Goal: Use online tool/utility: Utilize a website feature to perform a specific function

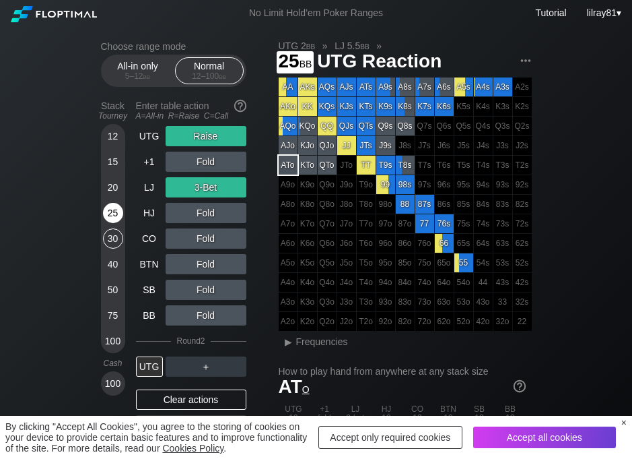
scroll to position [1, 0]
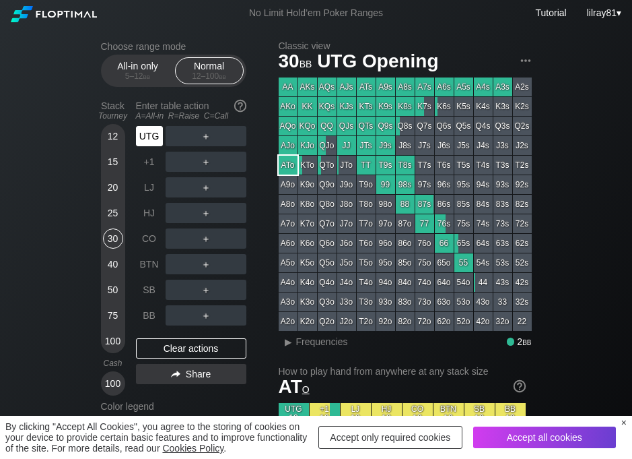
click at [145, 135] on div "UTG" at bounding box center [149, 136] width 27 height 20
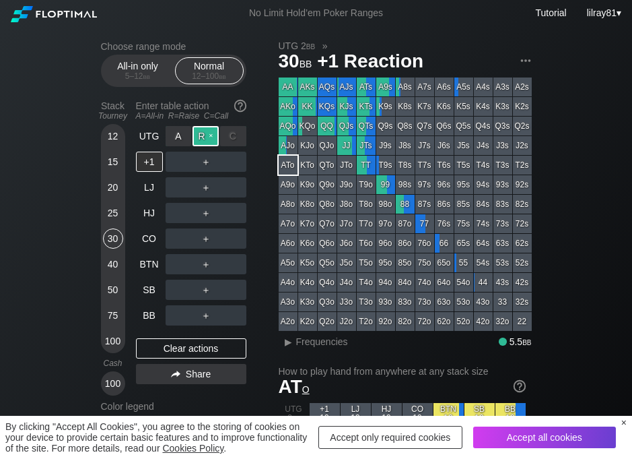
click at [206, 138] on div "R ✕" at bounding box center [206, 136] width 26 height 20
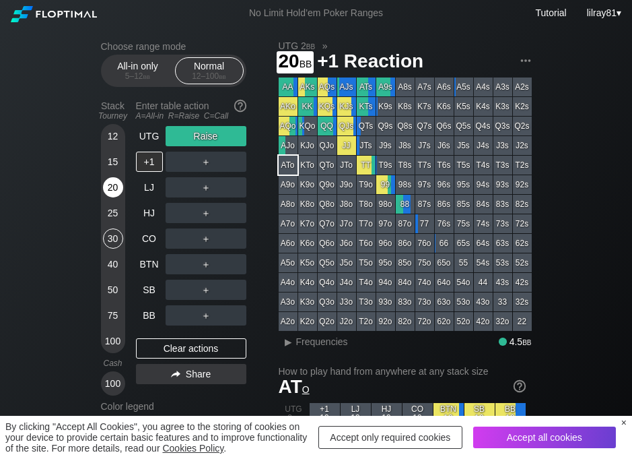
click at [114, 190] on div "20" at bounding box center [113, 187] width 20 height 20
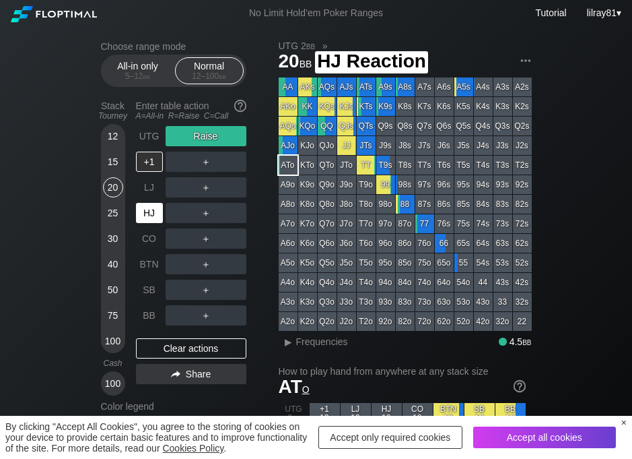
click at [148, 213] on div "HJ" at bounding box center [149, 213] width 27 height 20
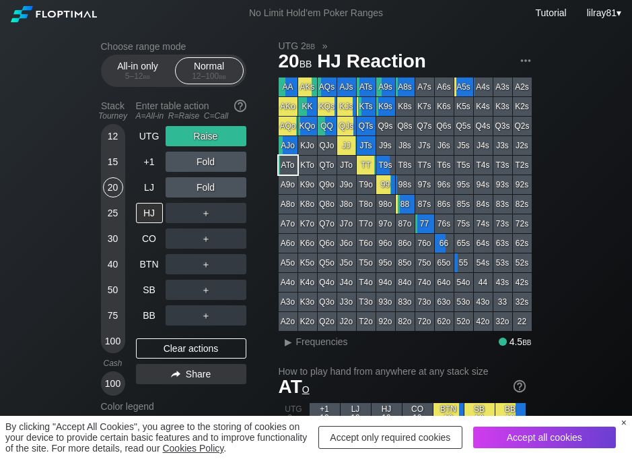
click at [624, 423] on div "×" at bounding box center [624, 422] width 5 height 11
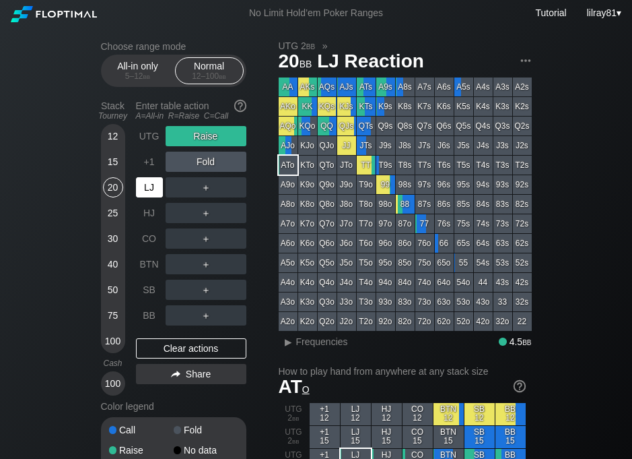
click at [147, 189] on div "LJ" at bounding box center [149, 187] width 27 height 20
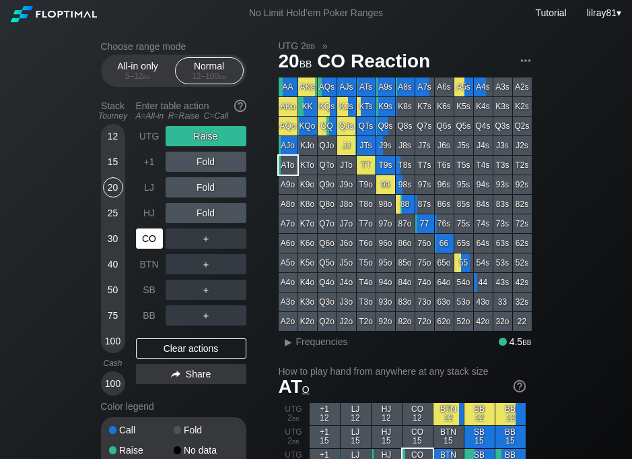
click at [146, 237] on div "CO" at bounding box center [149, 238] width 27 height 20
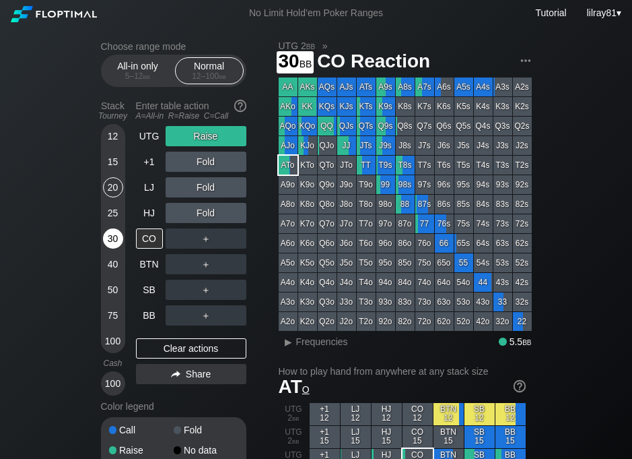
click at [113, 241] on div "30" at bounding box center [113, 238] width 20 height 20
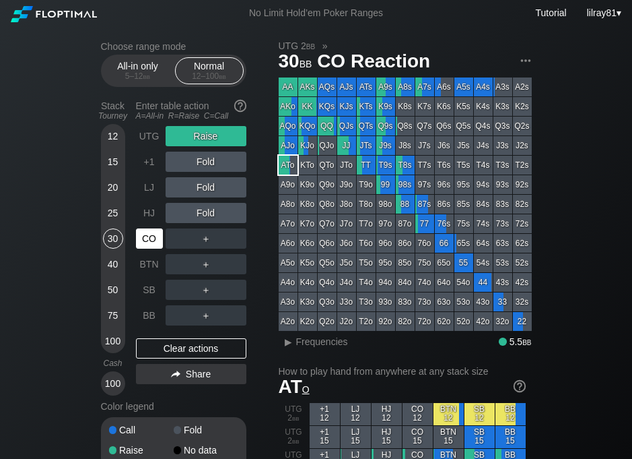
click at [148, 241] on div "CO" at bounding box center [149, 238] width 27 height 20
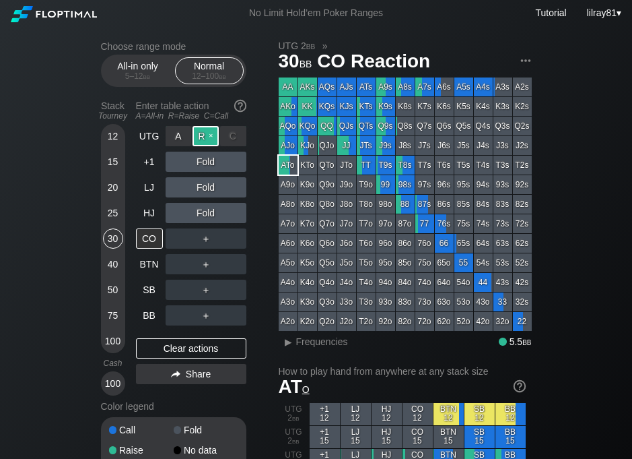
click at [213, 133] on div "R ✕" at bounding box center [206, 136] width 26 height 20
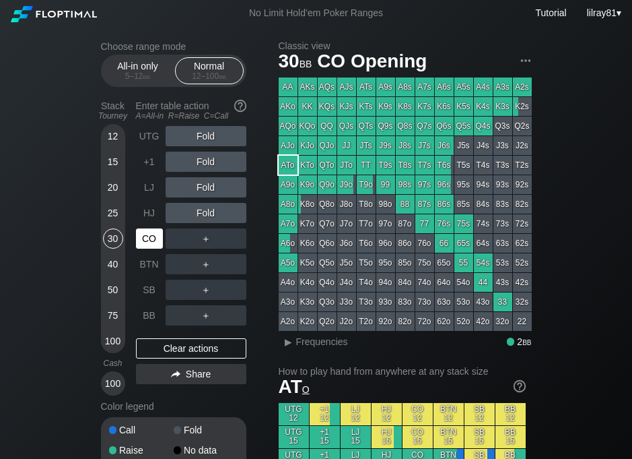
click at [144, 238] on div "CO" at bounding box center [149, 238] width 27 height 20
click at [209, 241] on div "R ✕" at bounding box center [206, 238] width 26 height 20
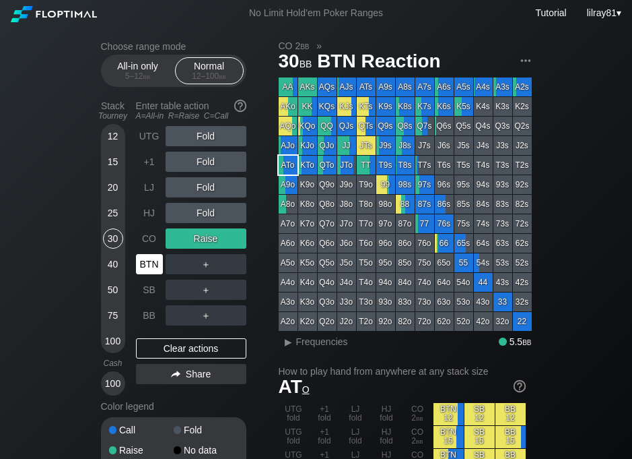
click at [153, 264] on div "BTN" at bounding box center [149, 264] width 27 height 20
click at [206, 265] on div "R ✕" at bounding box center [206, 264] width 26 height 20
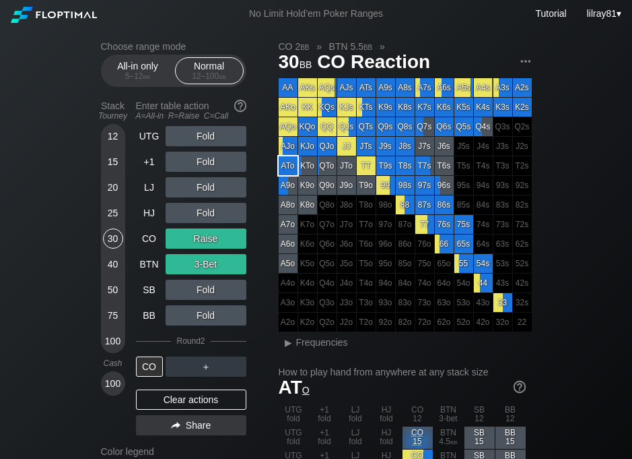
click at [385, 63] on span "CO Reaction" at bounding box center [373, 63] width 117 height 22
click at [378, 51] on div "30 bb CO Reaction" at bounding box center [405, 62] width 253 height 22
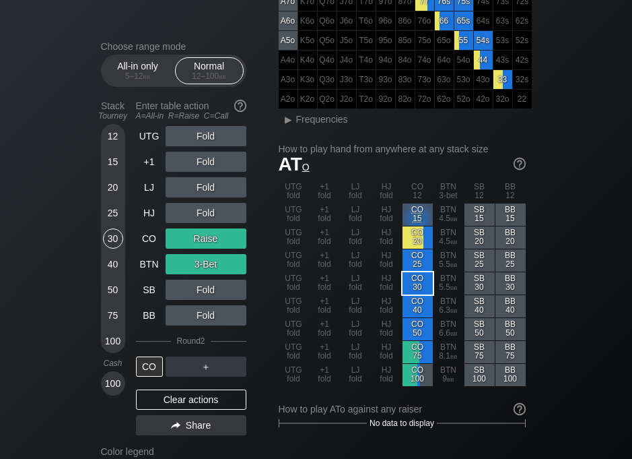
scroll to position [241, 0]
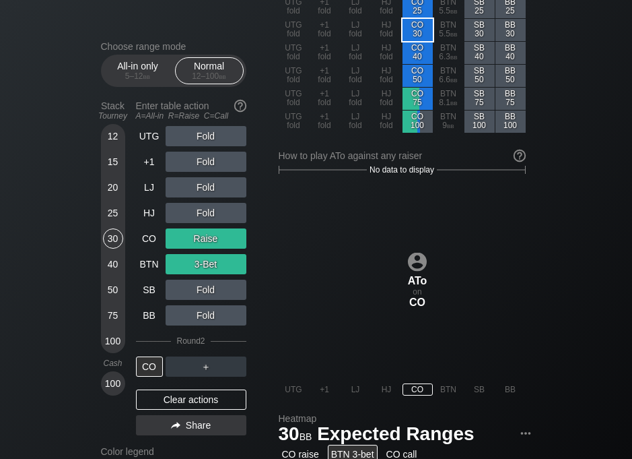
click at [203, 355] on div "UTG Fold +1 Fold LJ Fold HJ Fold CO Raise BTN 3-Bet SB Fold BB Fold Round 2 CO ＋" at bounding box center [191, 251] width 110 height 251
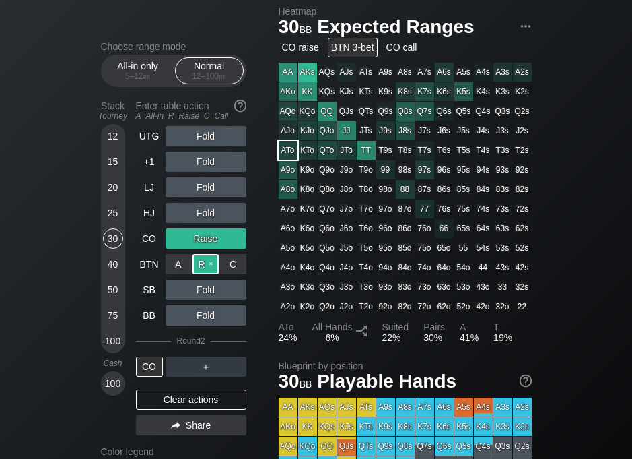
scroll to position [877, 0]
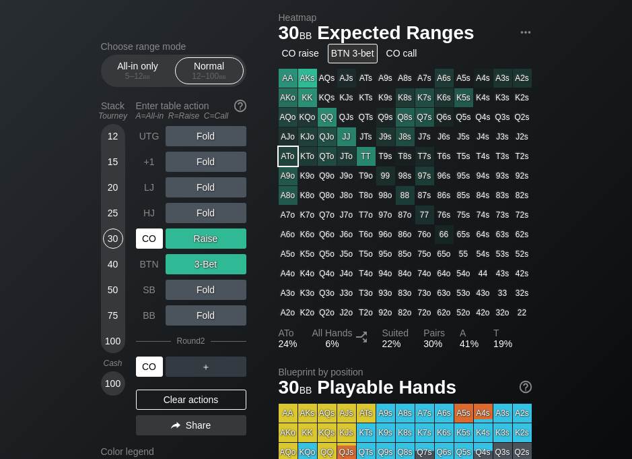
click at [140, 240] on div "CO" at bounding box center [149, 238] width 27 height 20
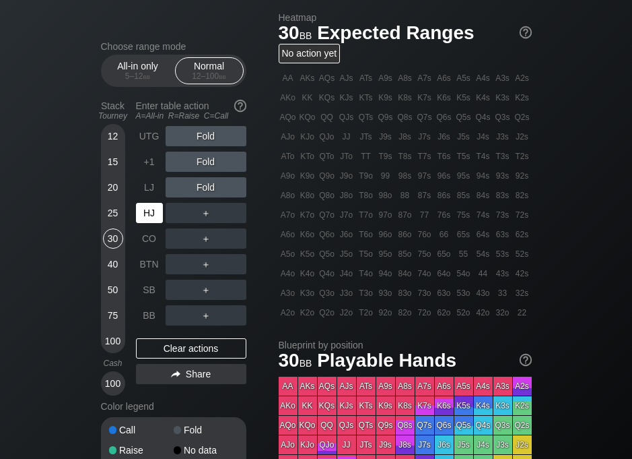
click at [148, 217] on div "HJ" at bounding box center [149, 213] width 27 height 20
click at [207, 214] on div "R ✕" at bounding box center [206, 213] width 26 height 20
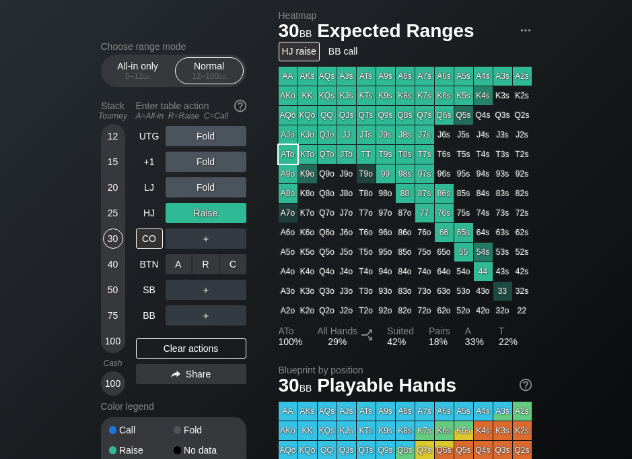
scroll to position [882, 0]
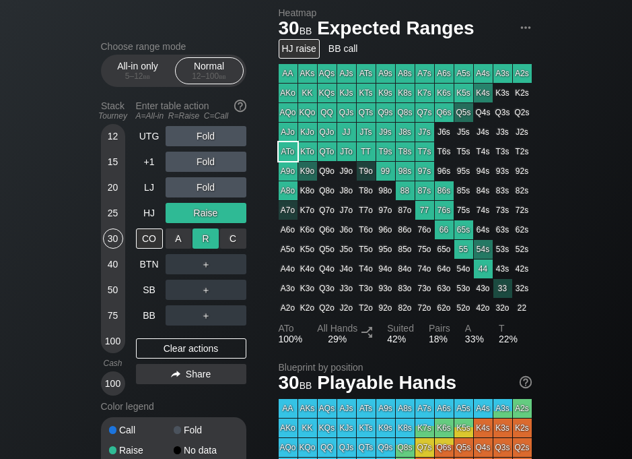
click at [205, 236] on div "R ✕" at bounding box center [206, 238] width 26 height 20
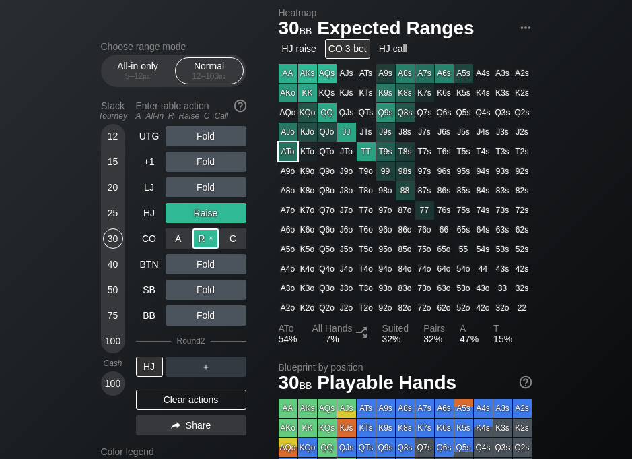
scroll to position [883, 0]
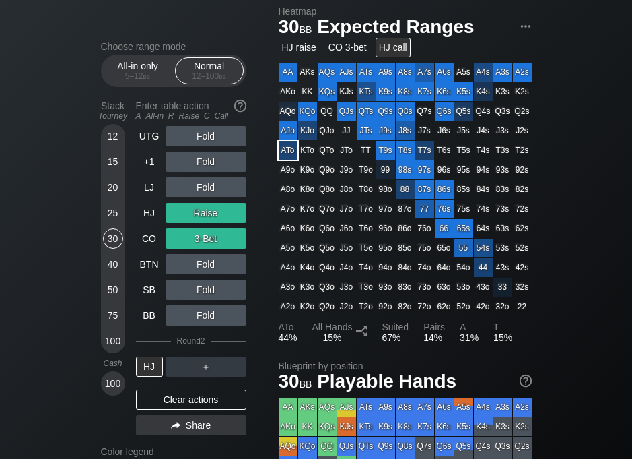
click at [395, 48] on div "HJ call" at bounding box center [393, 48] width 35 height 20
click at [290, 153] on div "ATo" at bounding box center [288, 150] width 19 height 19
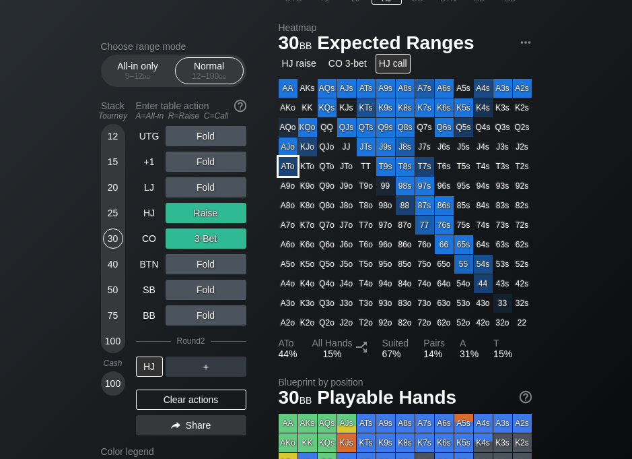
scroll to position [862, 0]
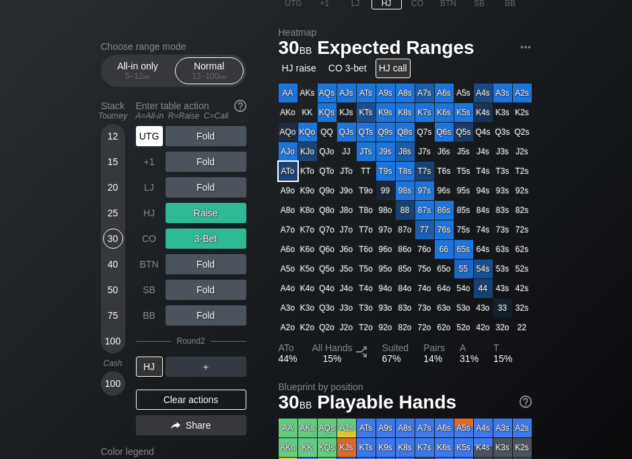
click at [152, 136] on div "UTG" at bounding box center [149, 136] width 27 height 20
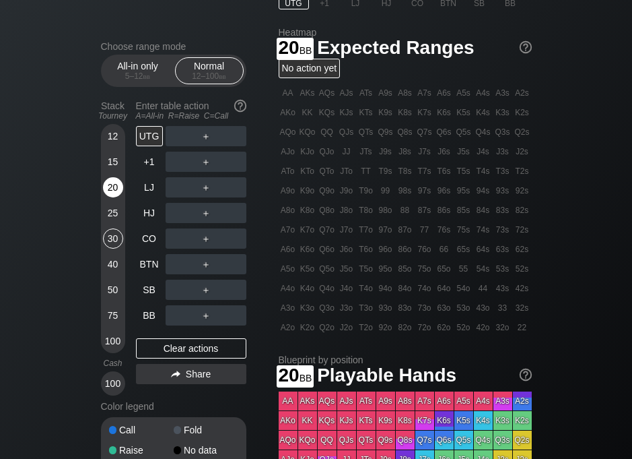
click at [111, 187] on div "20" at bounding box center [113, 187] width 20 height 20
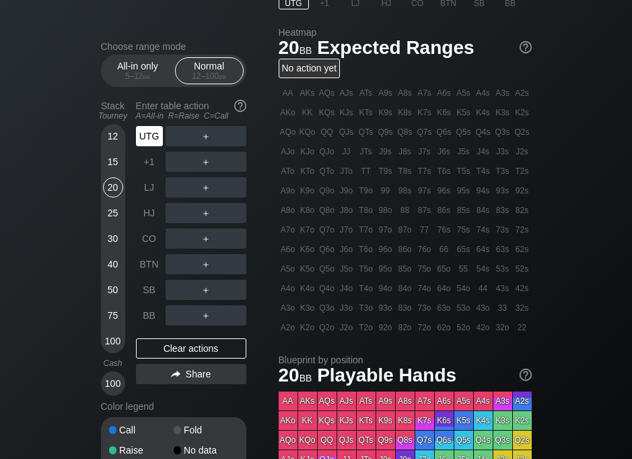
click at [154, 133] on div "UTG" at bounding box center [149, 136] width 27 height 20
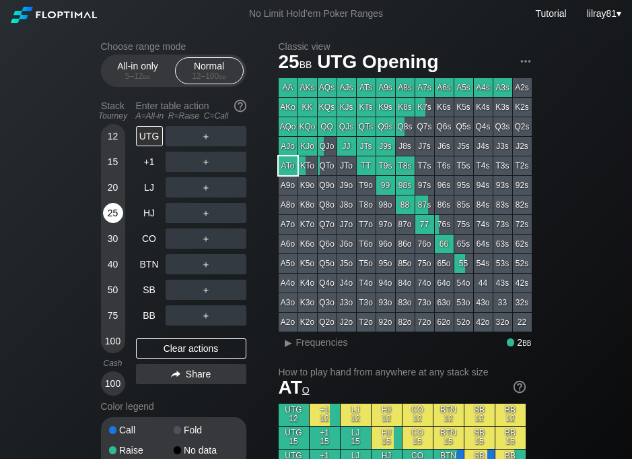
click at [115, 215] on div "25" at bounding box center [113, 213] width 20 height 20
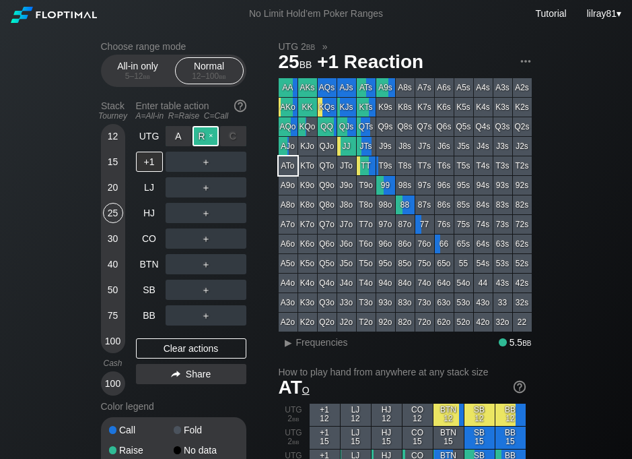
click at [205, 137] on div "R ✕" at bounding box center [206, 136] width 26 height 20
click at [233, 236] on div "C ✕" at bounding box center [233, 238] width 26 height 20
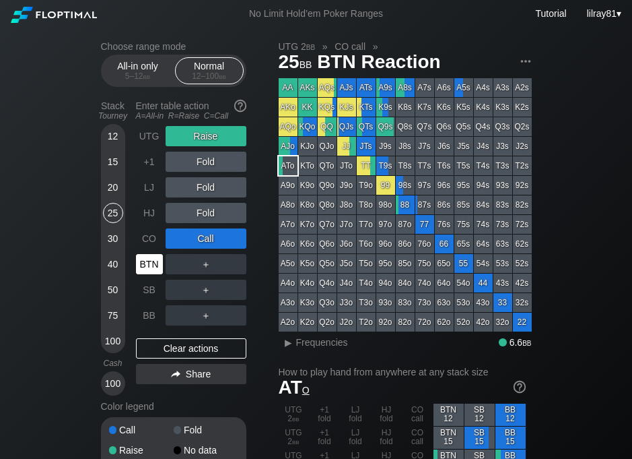
click at [141, 262] on div "BTN" at bounding box center [149, 264] width 27 height 20
